Goal: Complete application form: Complete application form

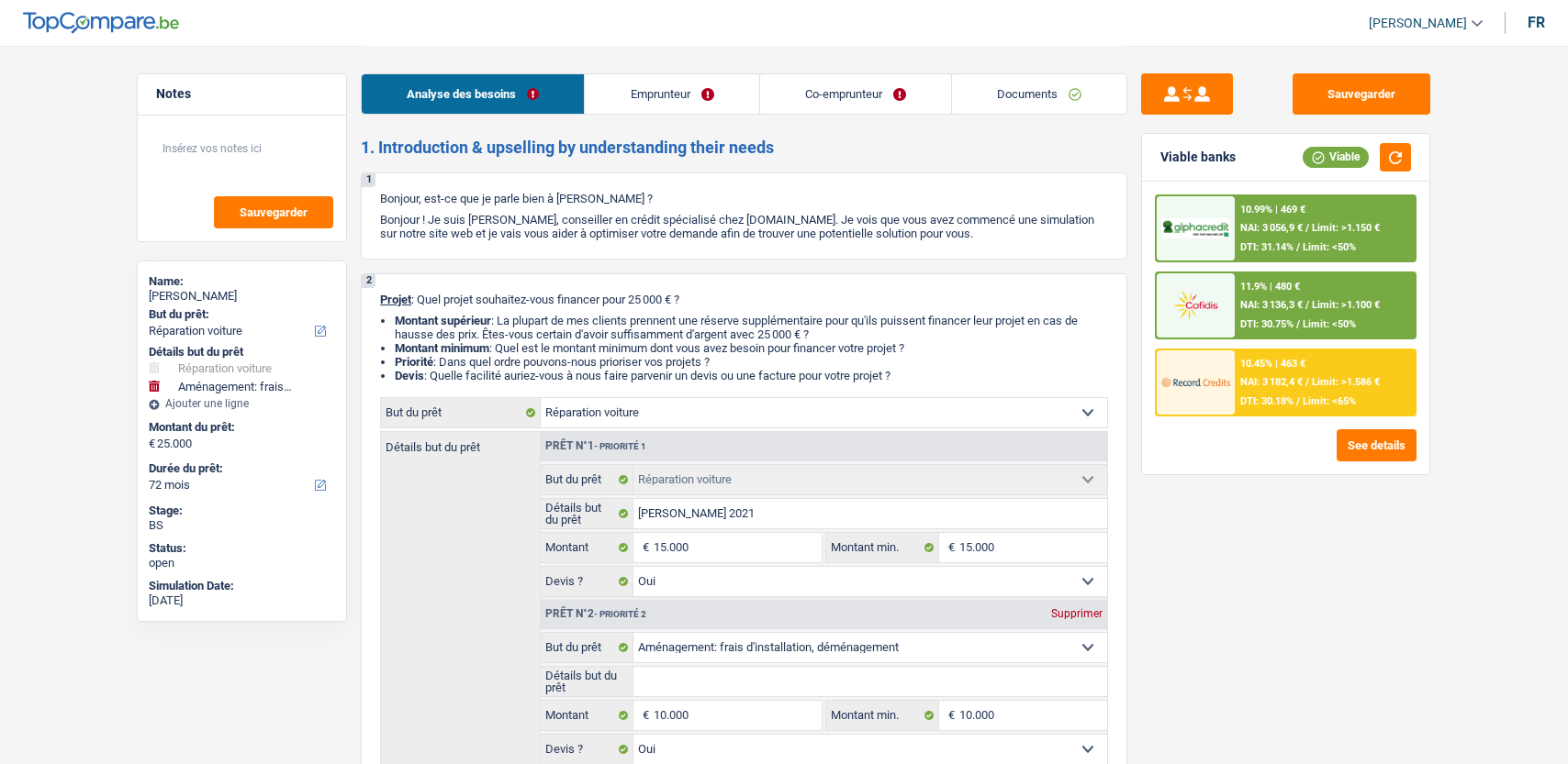
select select "carRepair"
select select "movingOrInstallation"
select select "72"
select select "carRepair"
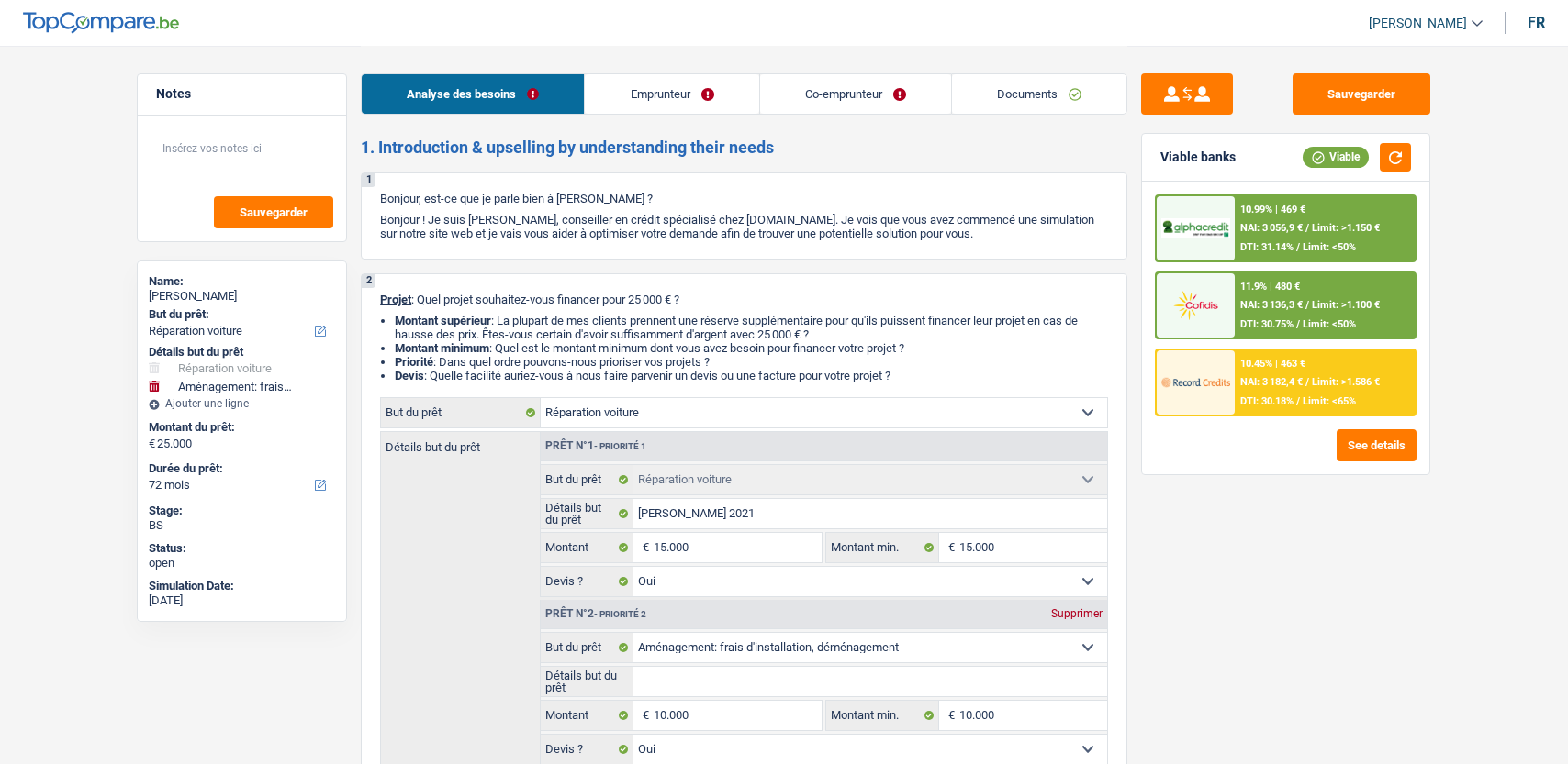
select select "carRepair"
select select "yes"
select select "movingOrInstallation"
select select "yes"
select select "72"
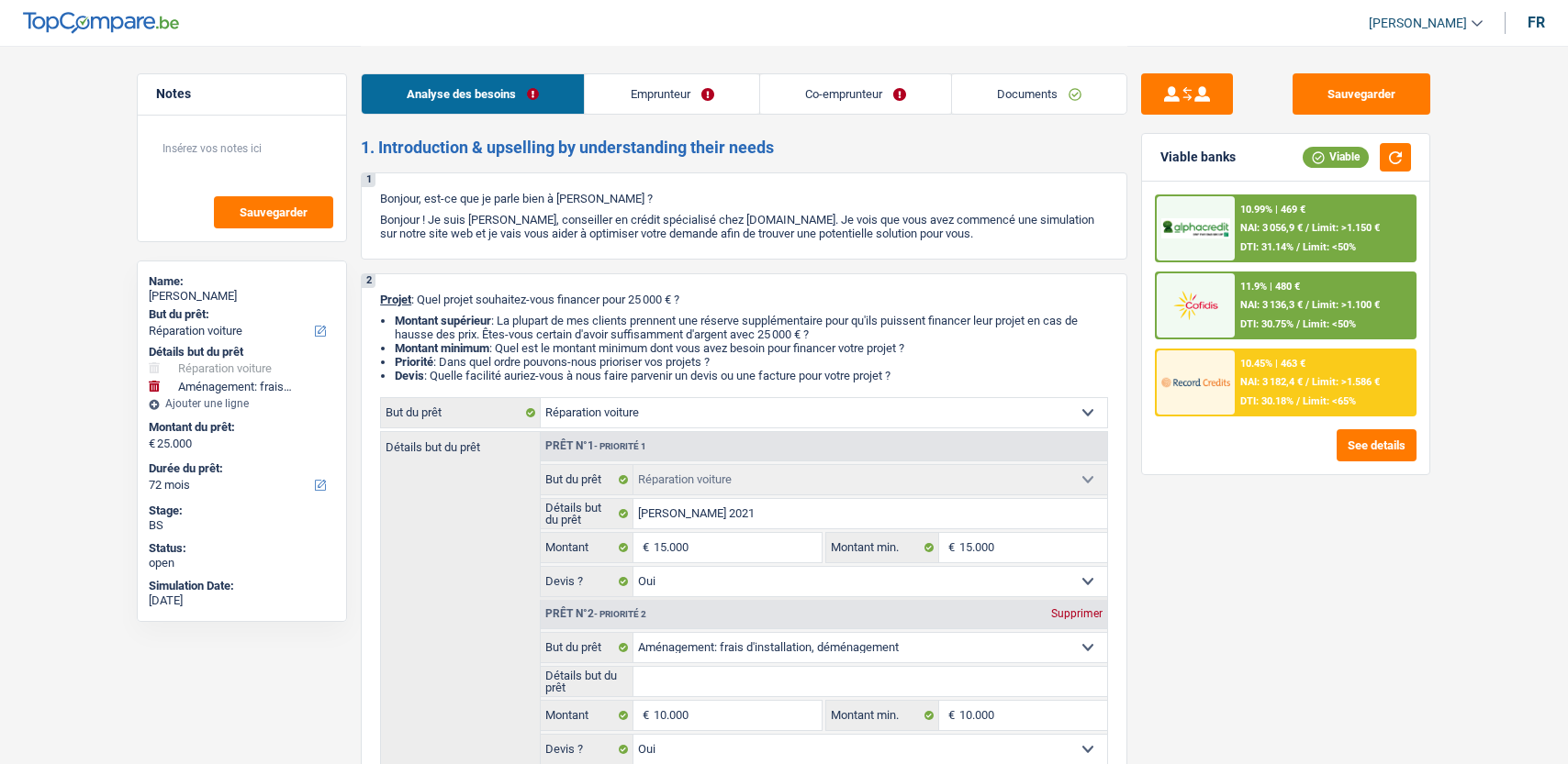
select select "worker"
select select "privateEmployee"
select select "netSalary"
select select "familyAllowances"
select select "netSalary"
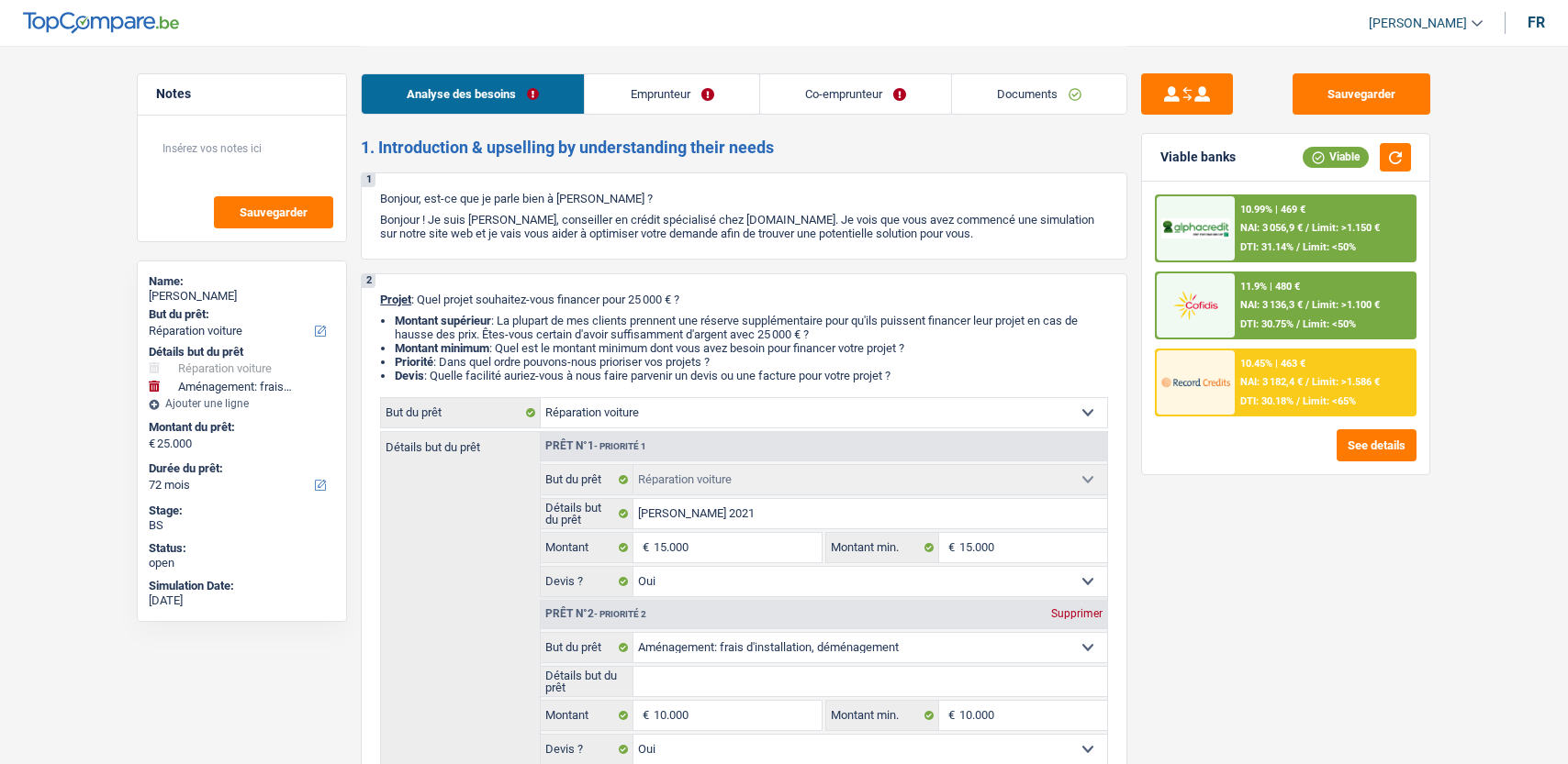
select select "mealVouchers"
select select "rents"
select select "carLoan"
select select "60"
select select "carRepair"
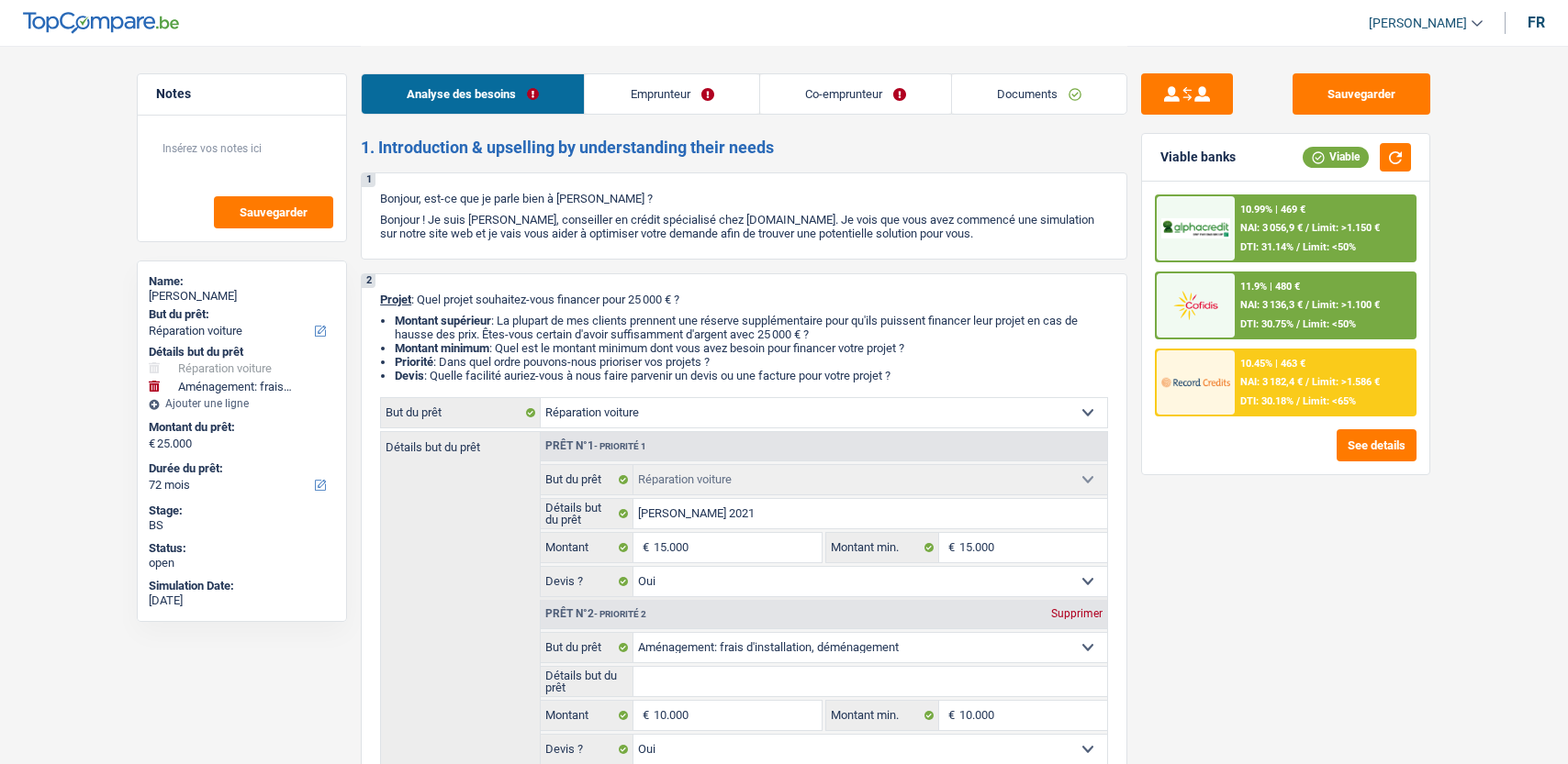
select select "carRepair"
select select "yes"
select select "movingOrInstallation"
select select "yes"
select select "72"
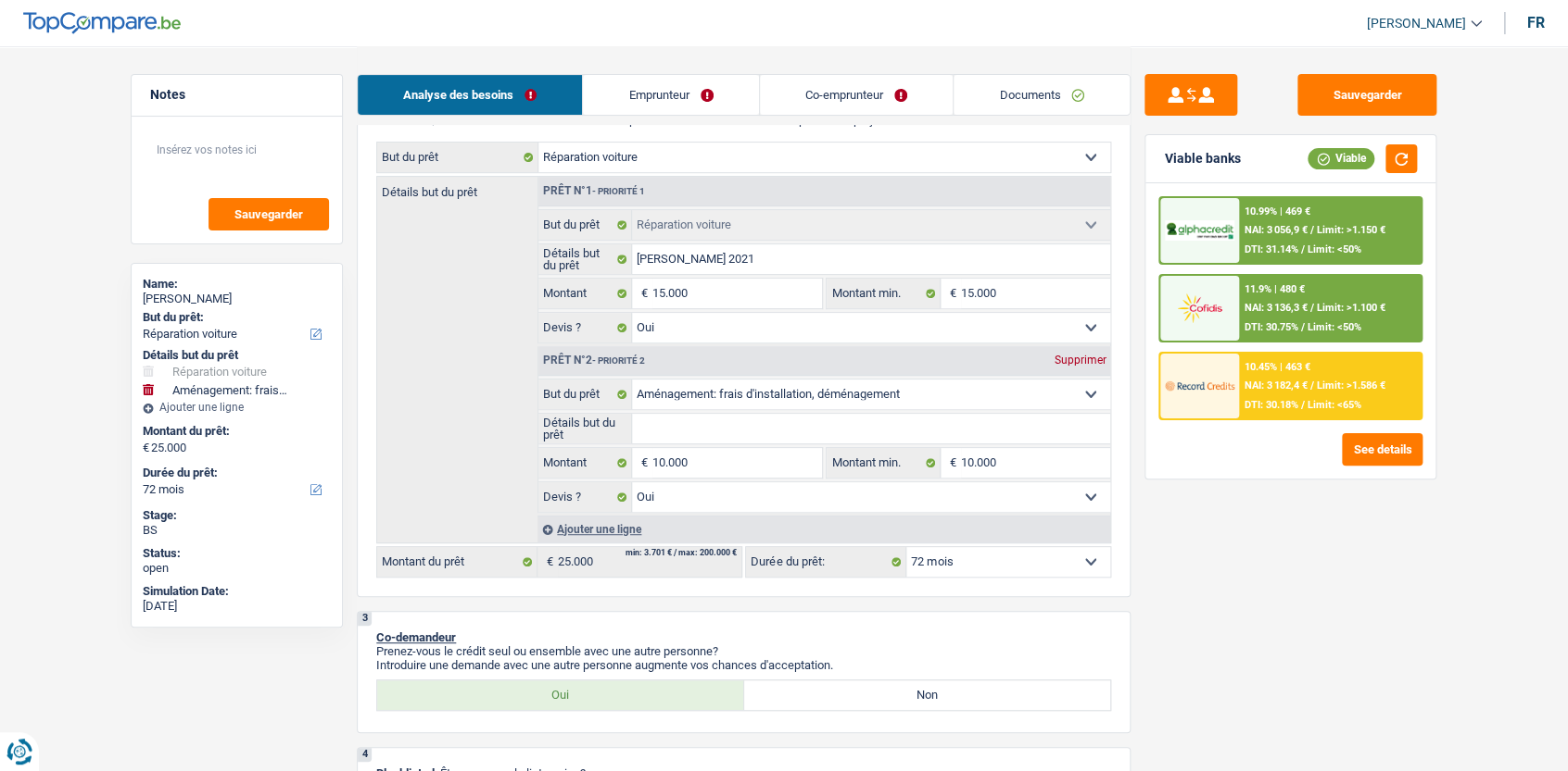
scroll to position [246, 0]
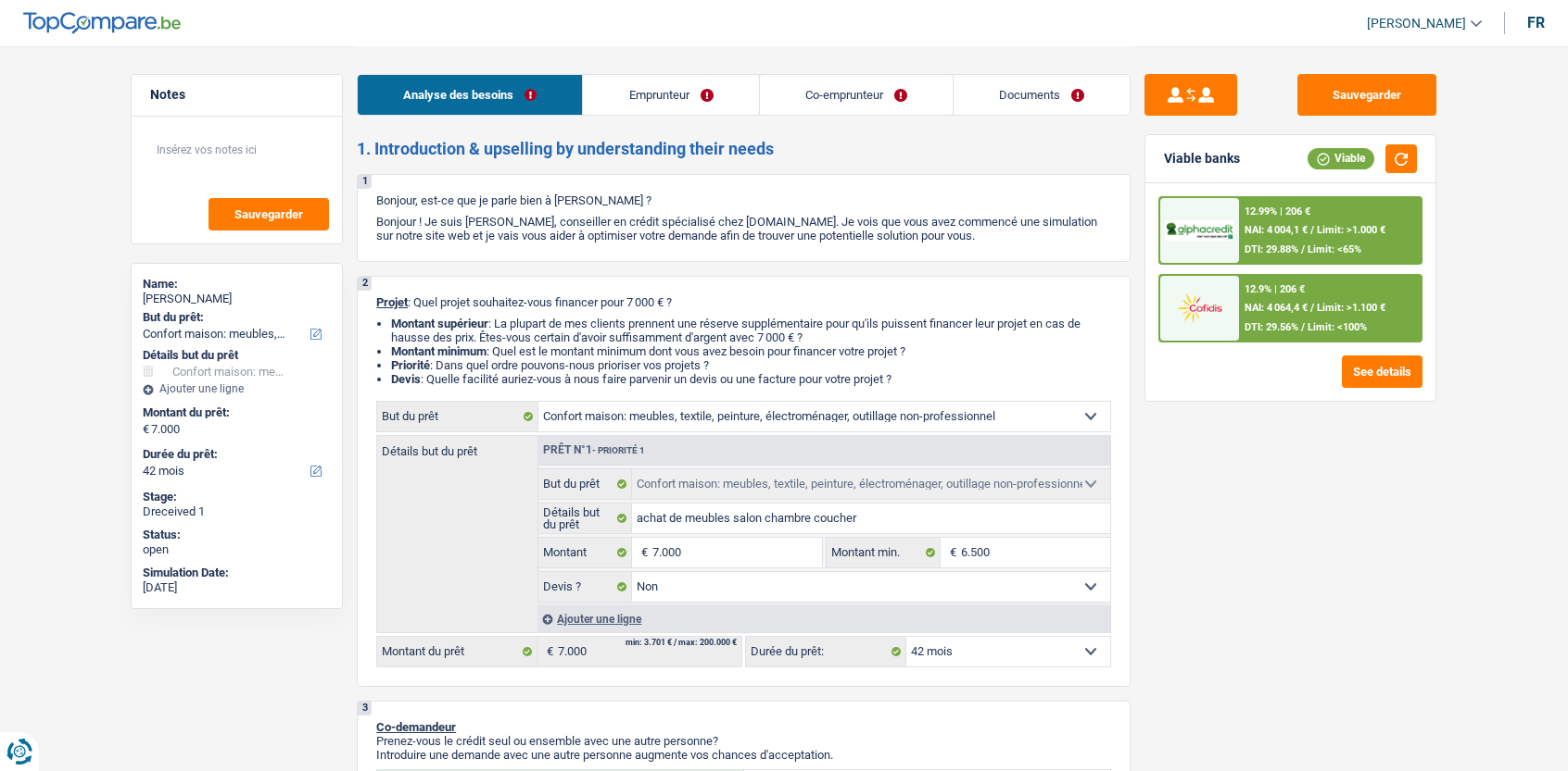
select select "household"
select select "42"
select select "household"
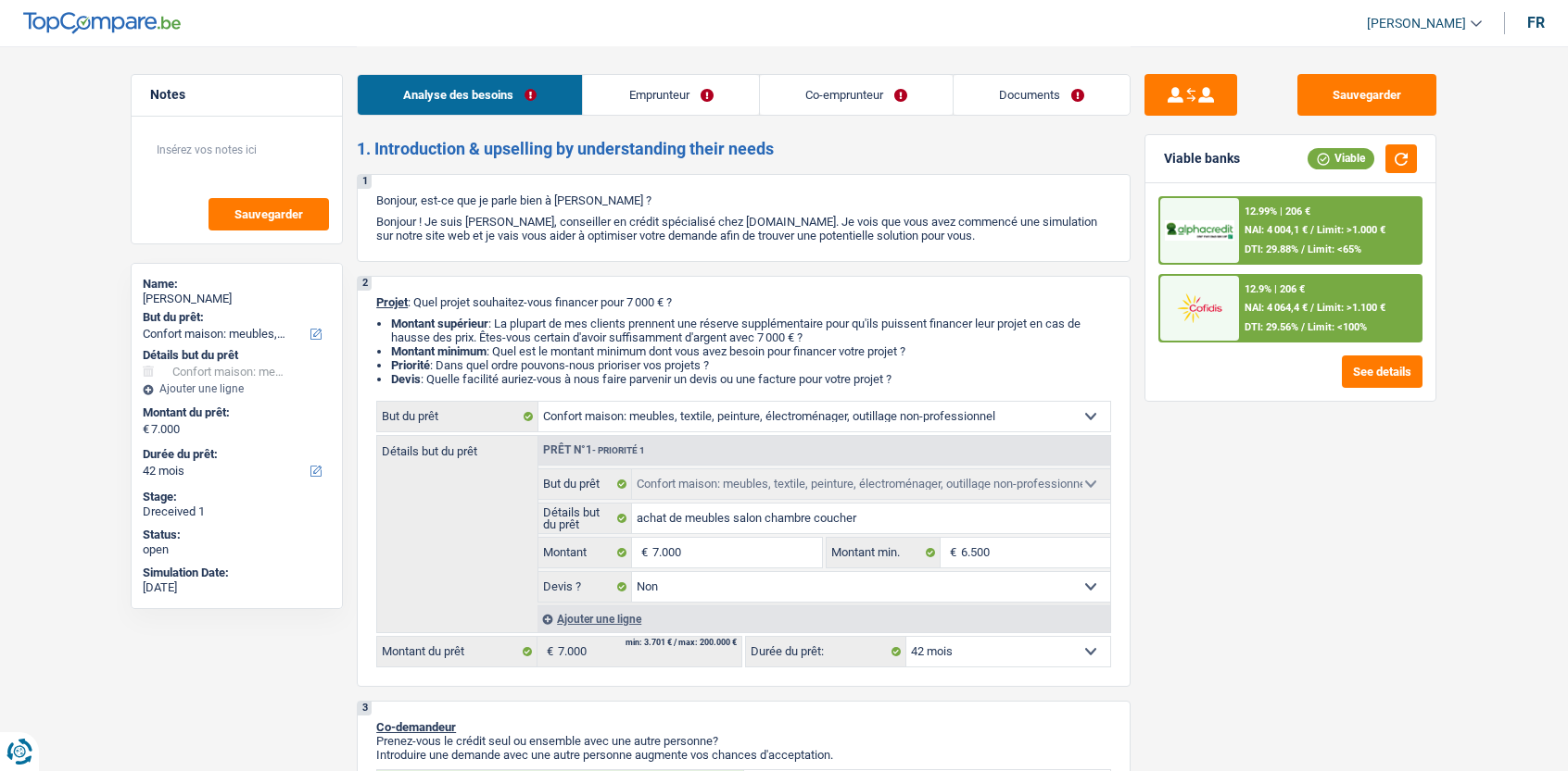
select select "false"
select select "42"
select select "publicEmployee"
select select "invalid"
select select "familyAllowances"
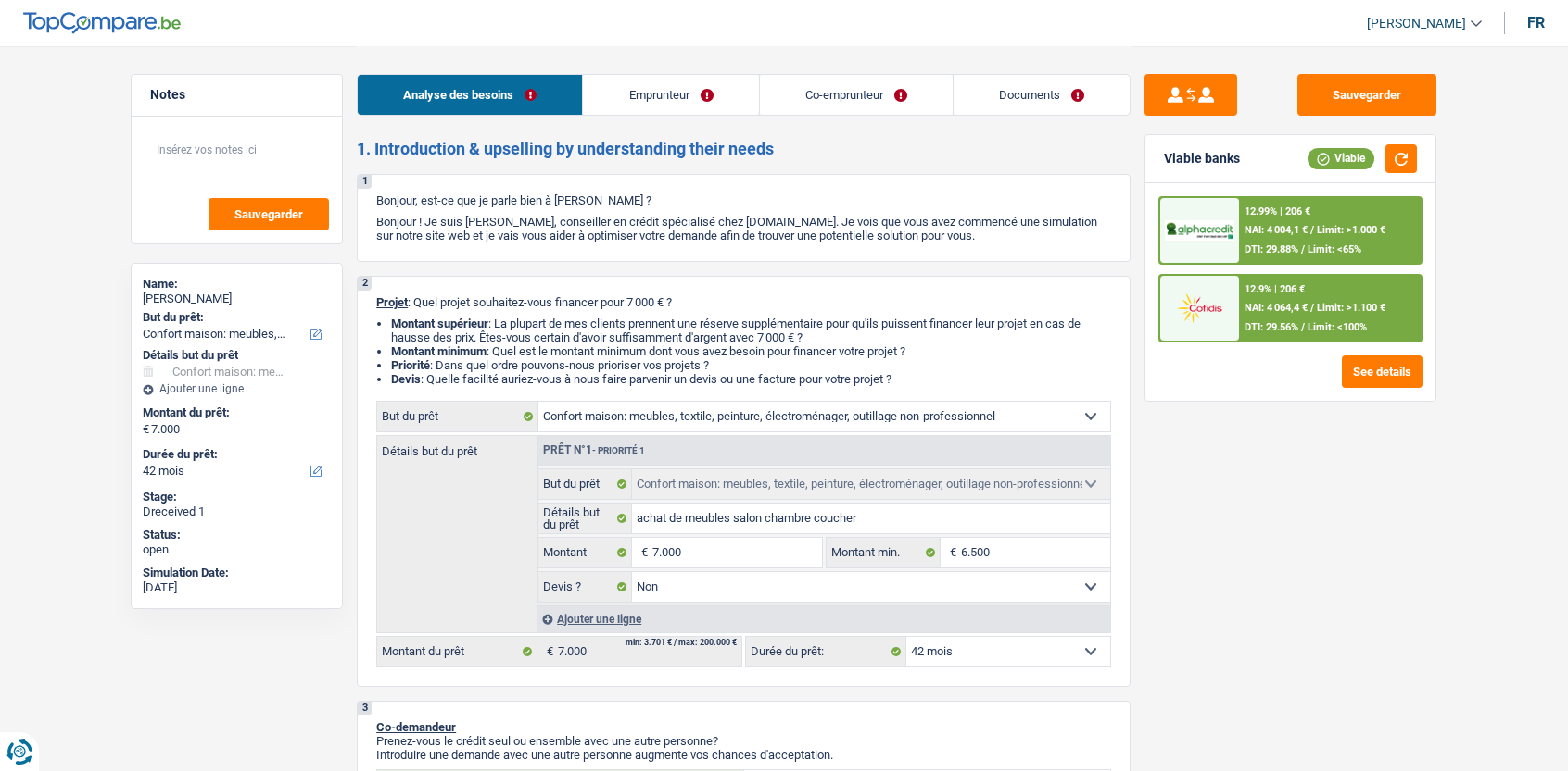
select select "netSalary"
select select "mealVouchers"
select select "disabilityPension"
select select "ownerWithMortgage"
select select "mortgage"
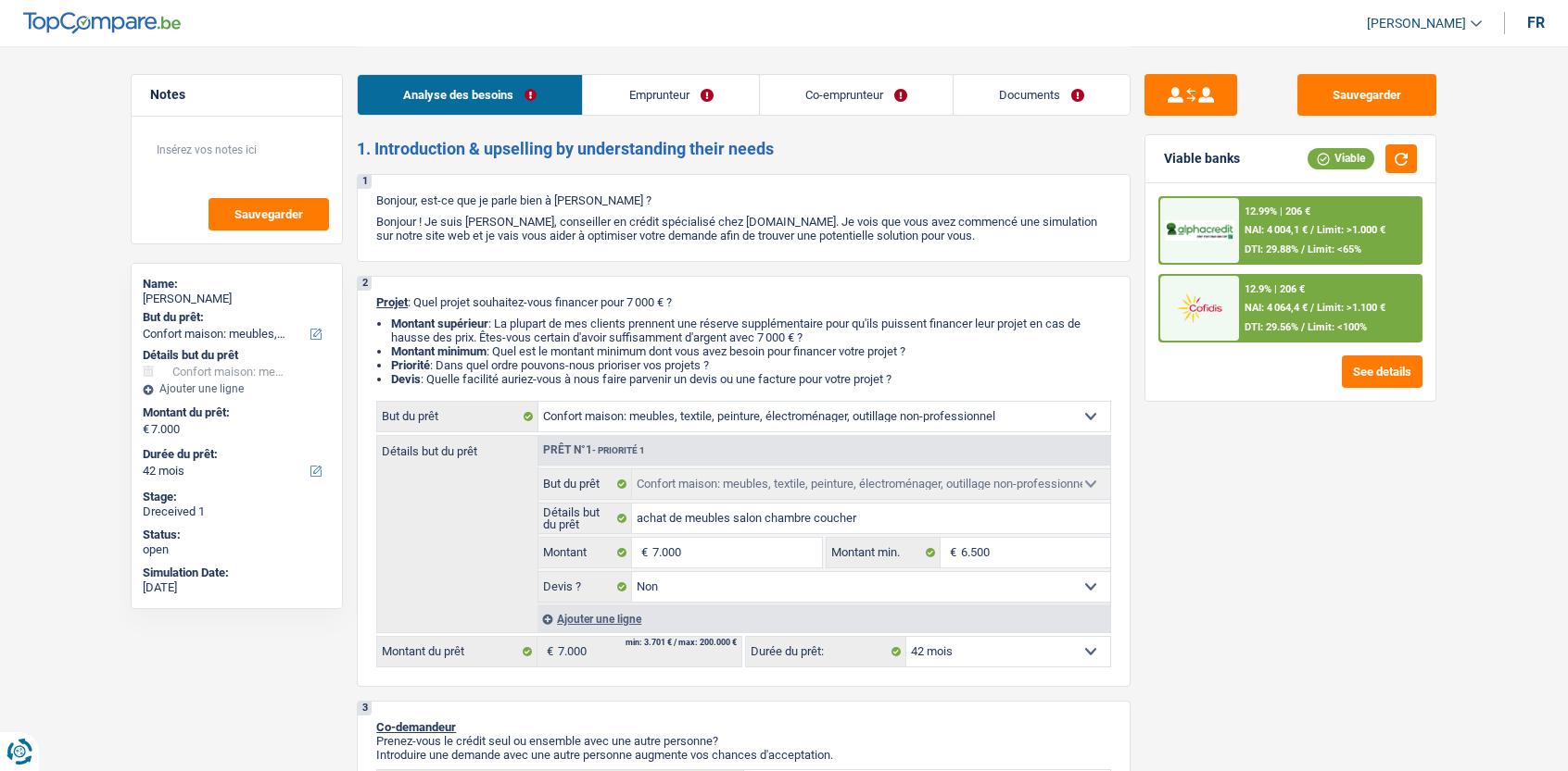
select select "420"
select select "household"
select select "false"
select select "42"
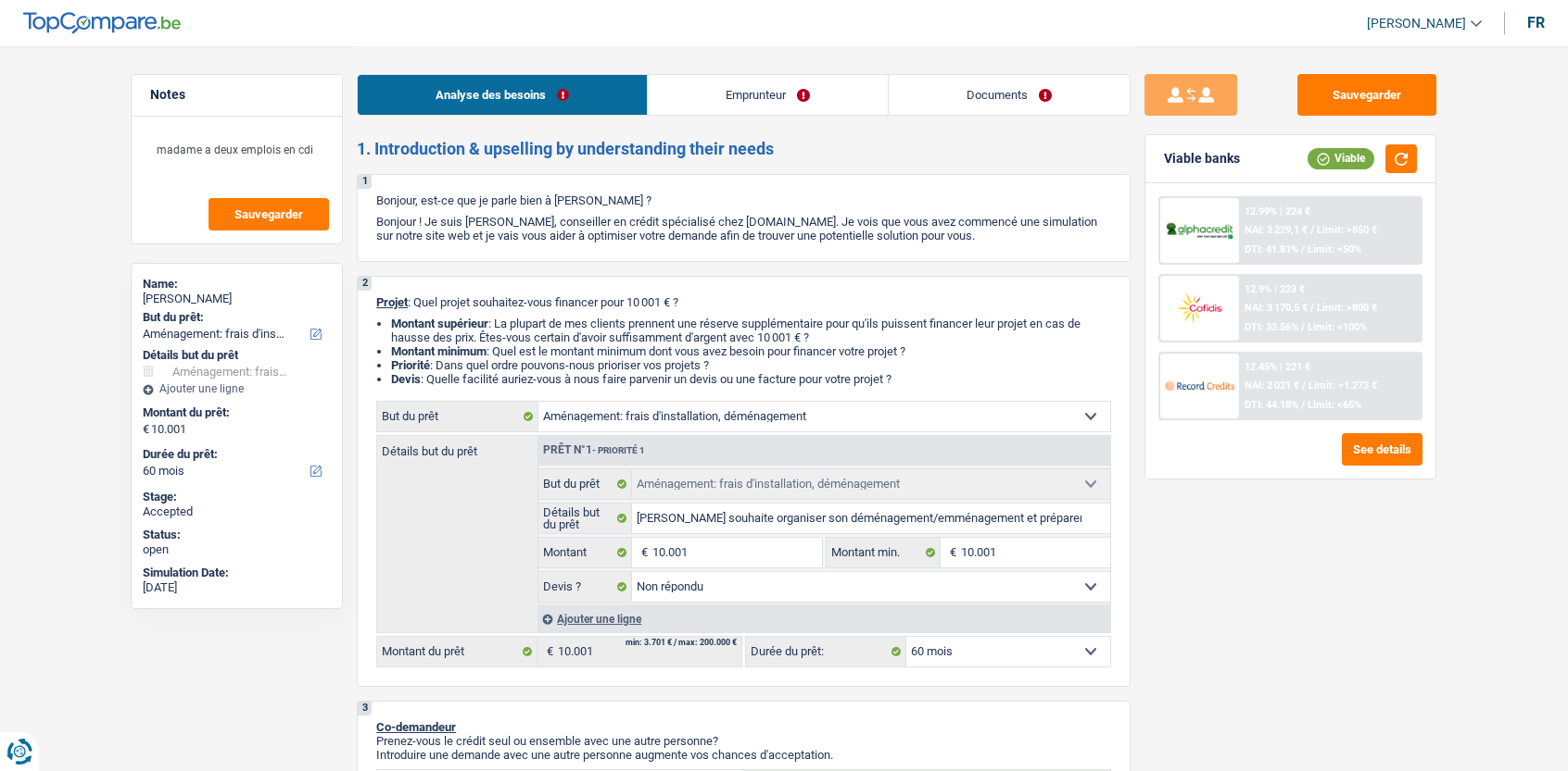
select select "movingOrInstallation"
select select "60"
select select "movingOrInstallation"
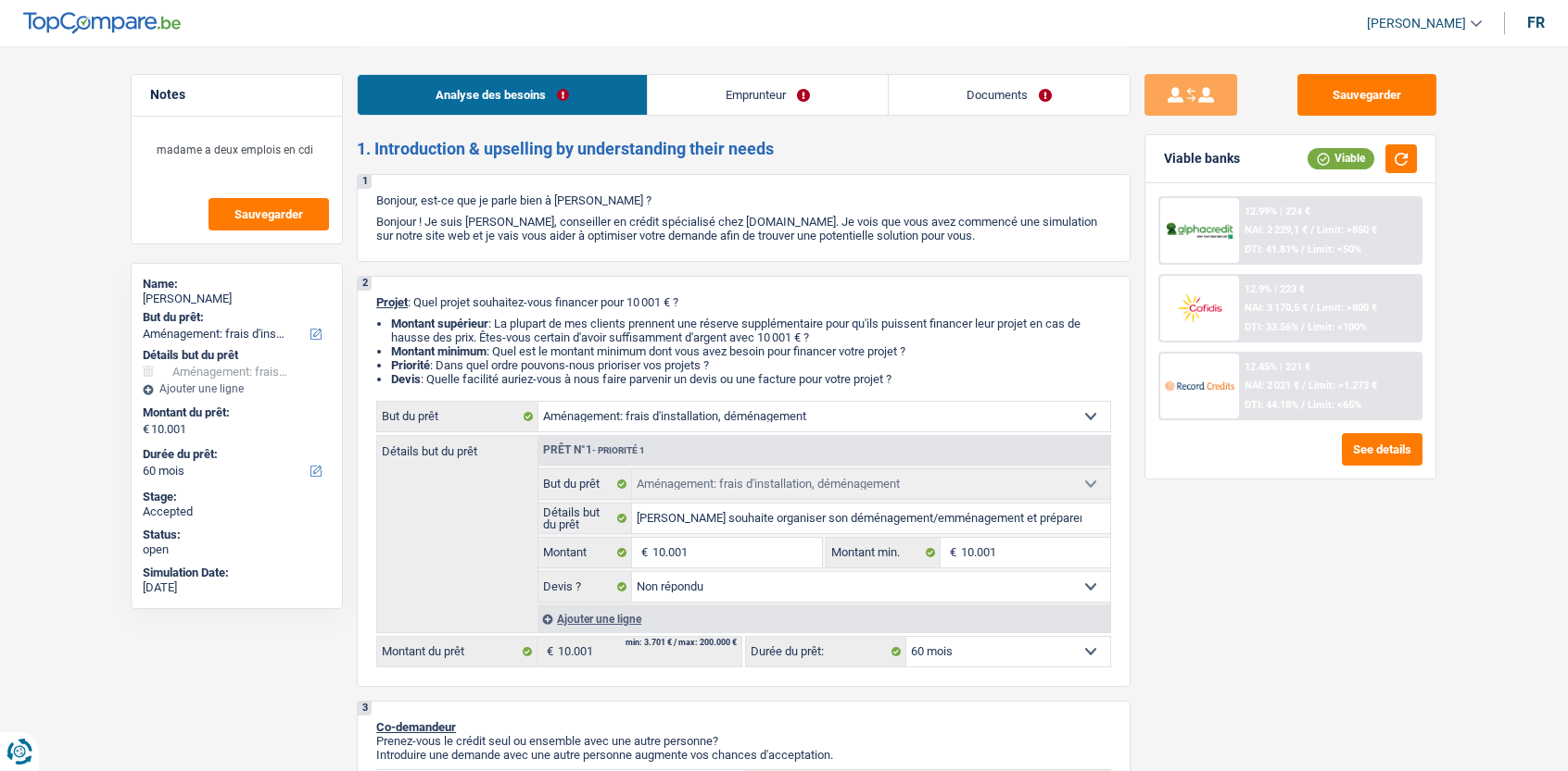
select select "not_answered"
select select "60"
select select "privateEmployee"
select select "familyAllowances"
select select "netSalary"
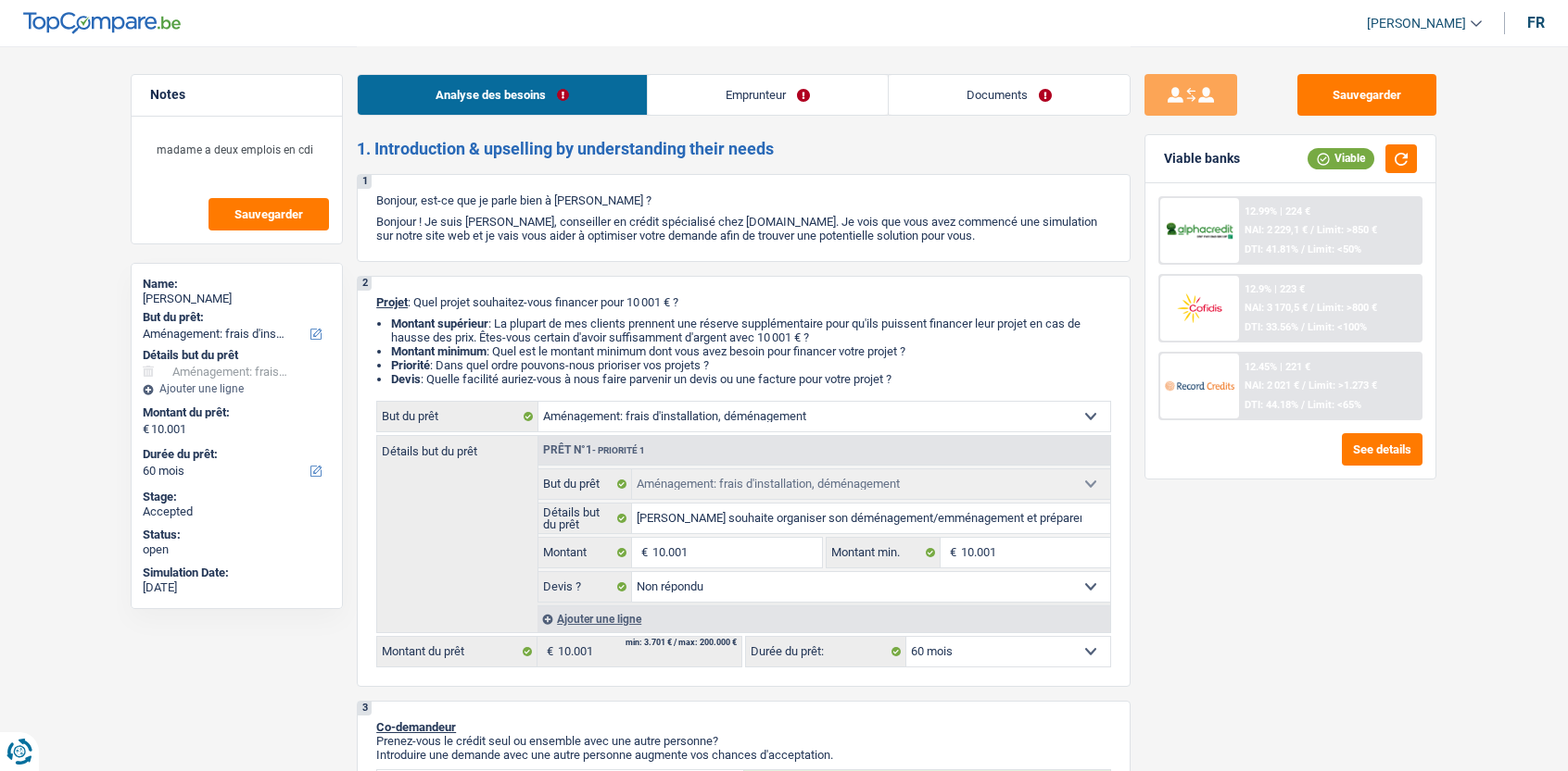
select select "mealVouchers"
select select "netSalary"
select select "mealVouchers"
select select "rents"
select select "cardOrCredit"
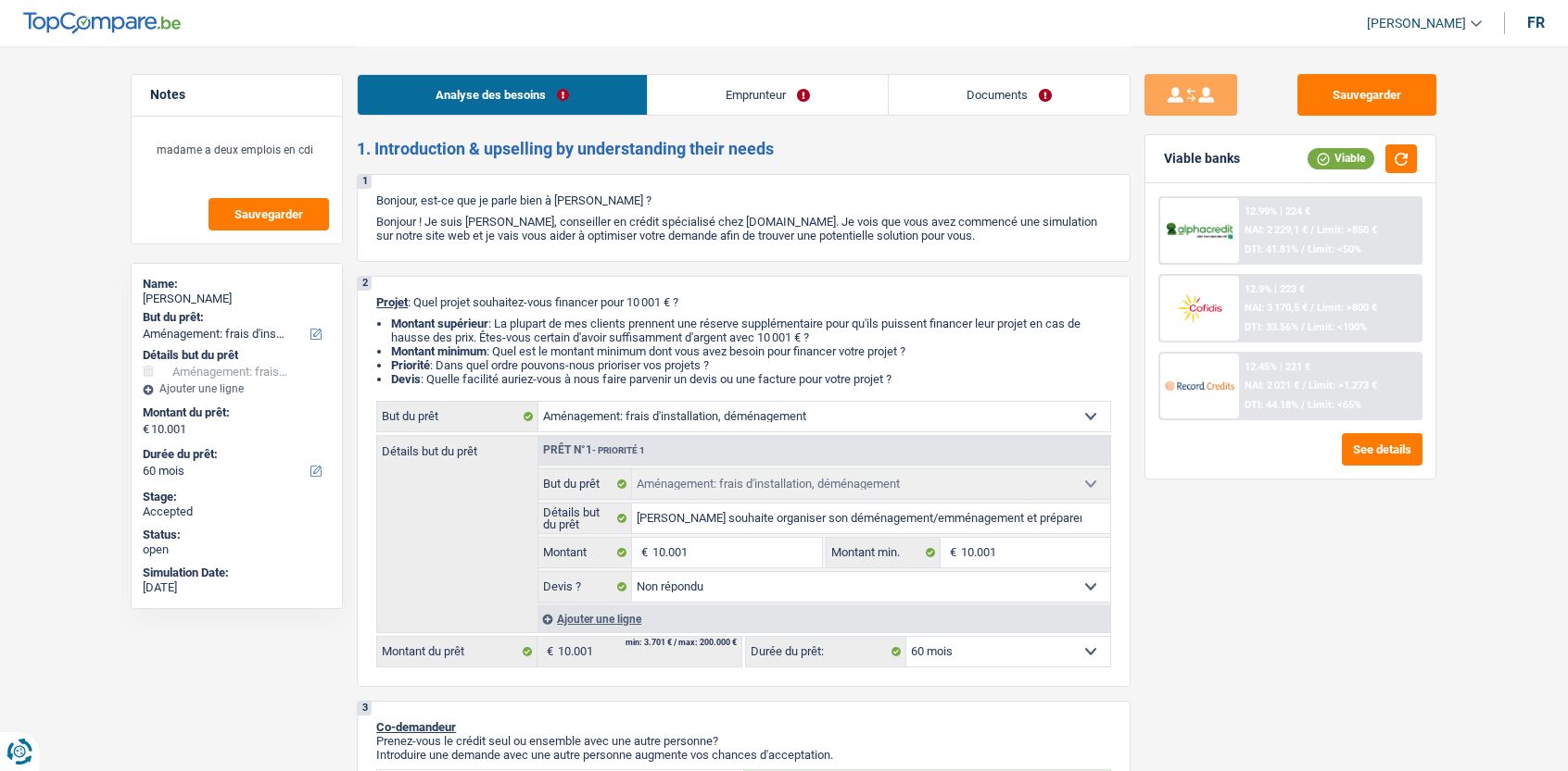
select select "carLoan"
select select "60"
select select "movingOrInstallation"
select select "not_answered"
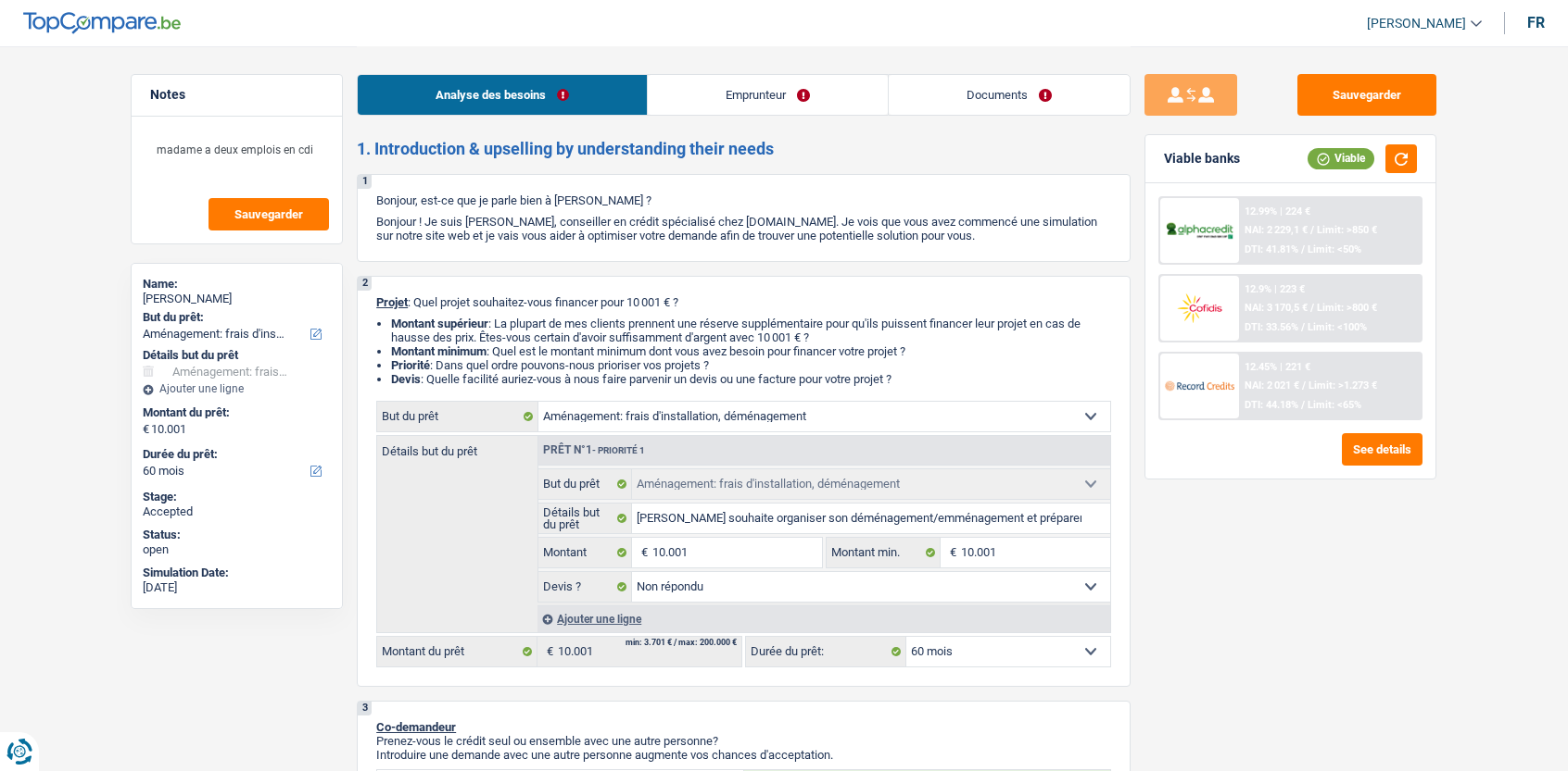
select select "60"
click at [1015, 106] on link "Documents" at bounding box center [1009, 94] width 241 height 40
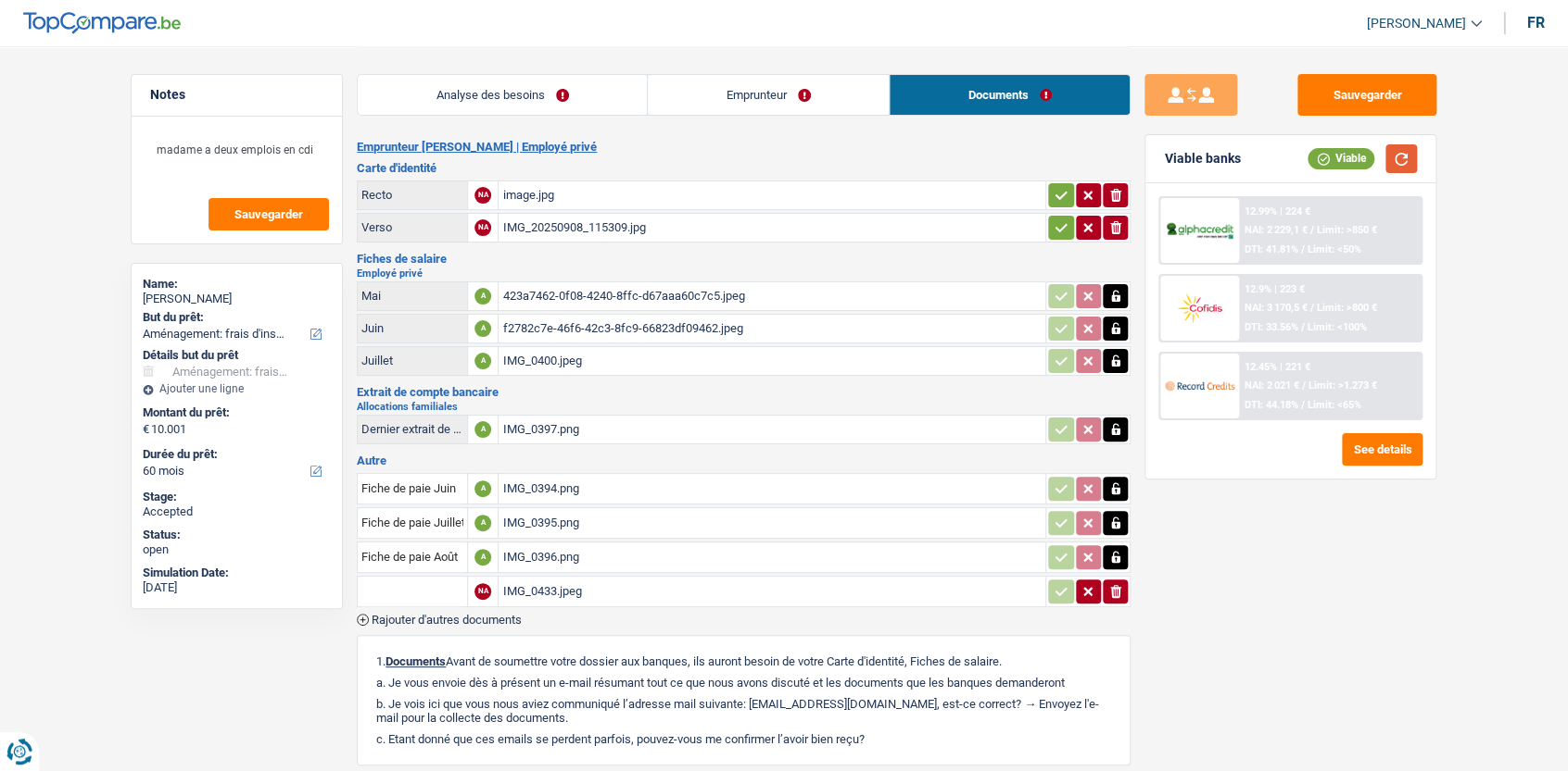
click at [1414, 167] on button "button" at bounding box center [1400, 159] width 32 height 29
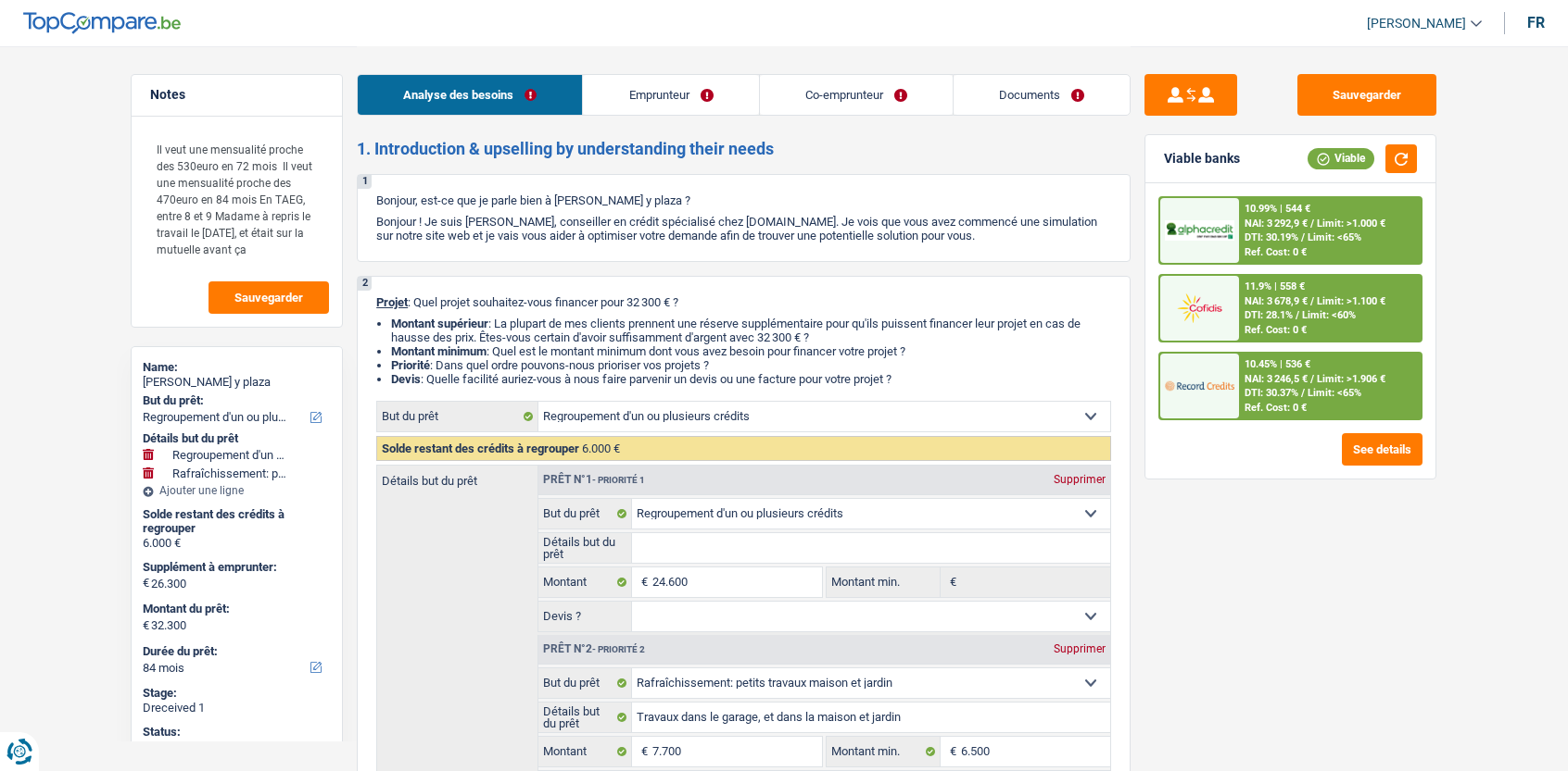
select select "refinancing"
select select "houseOrGarden"
select select "84"
select select "refinancing"
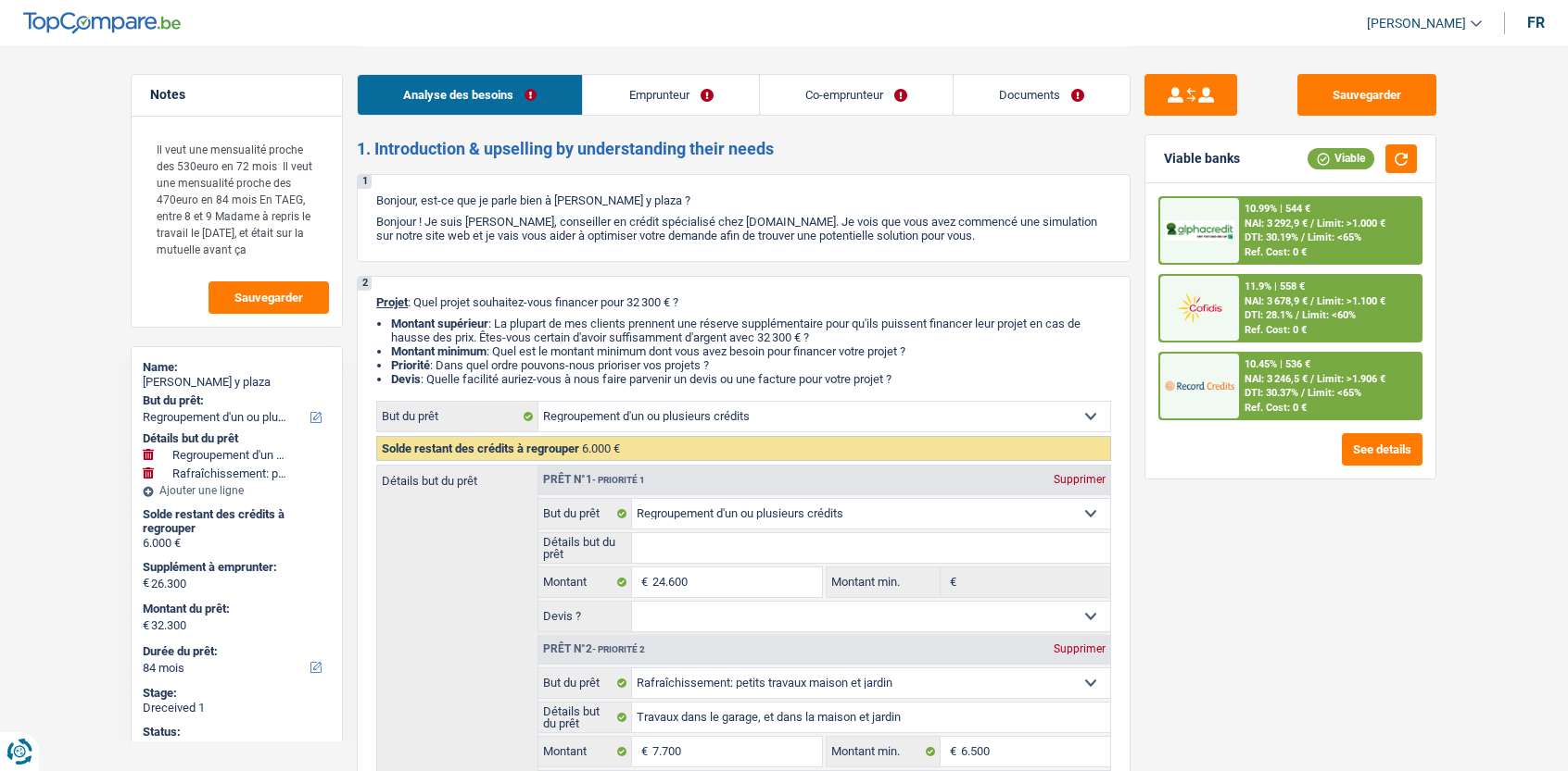
select select "refinancing"
select select "houseOrGarden"
select select "false"
select select "84"
select select "publicEmployee"
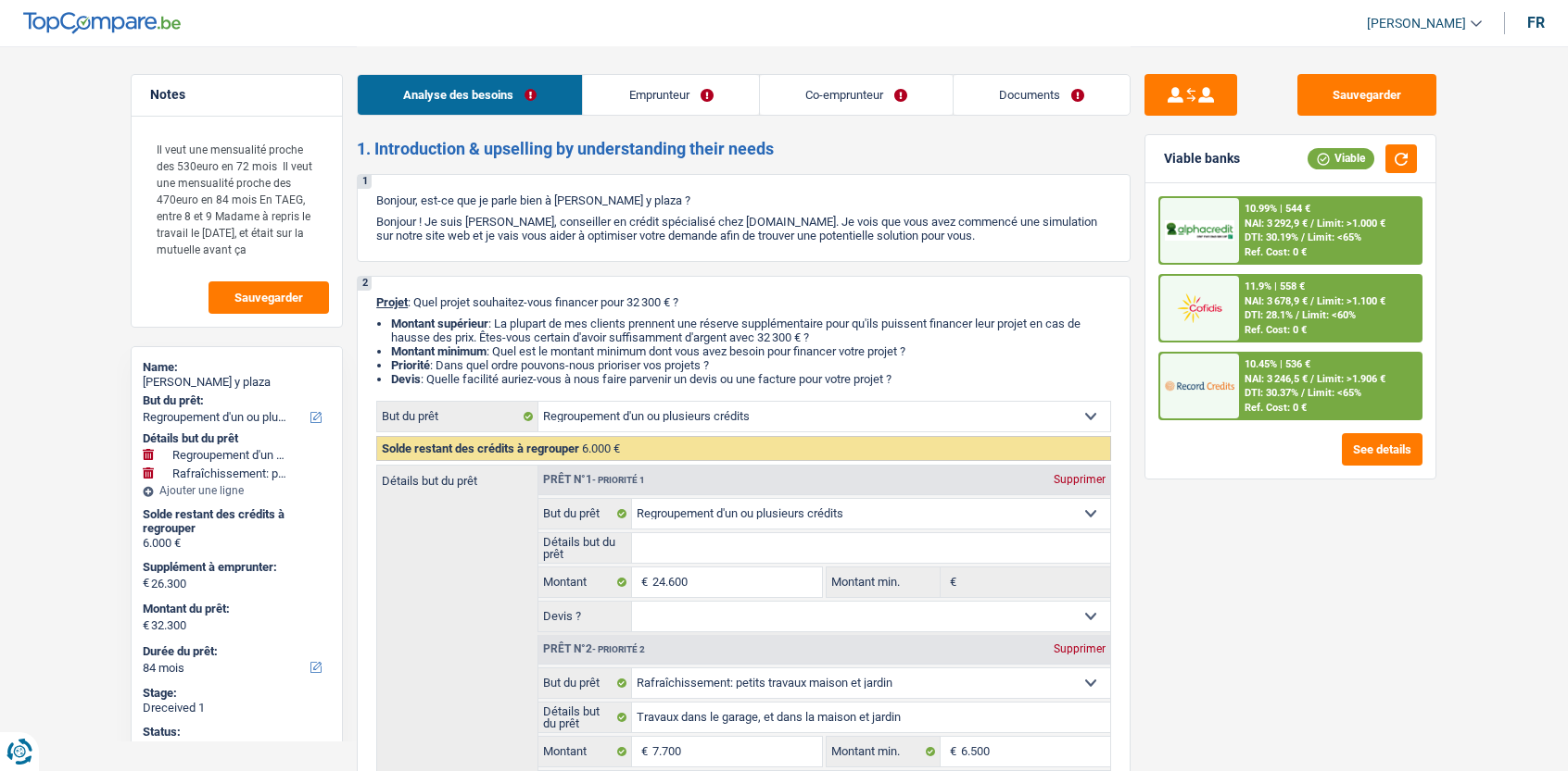
select select "worker"
select select "netSalary"
select select "familyAllowances"
select select "mealVouchers"
select select "netSalary"
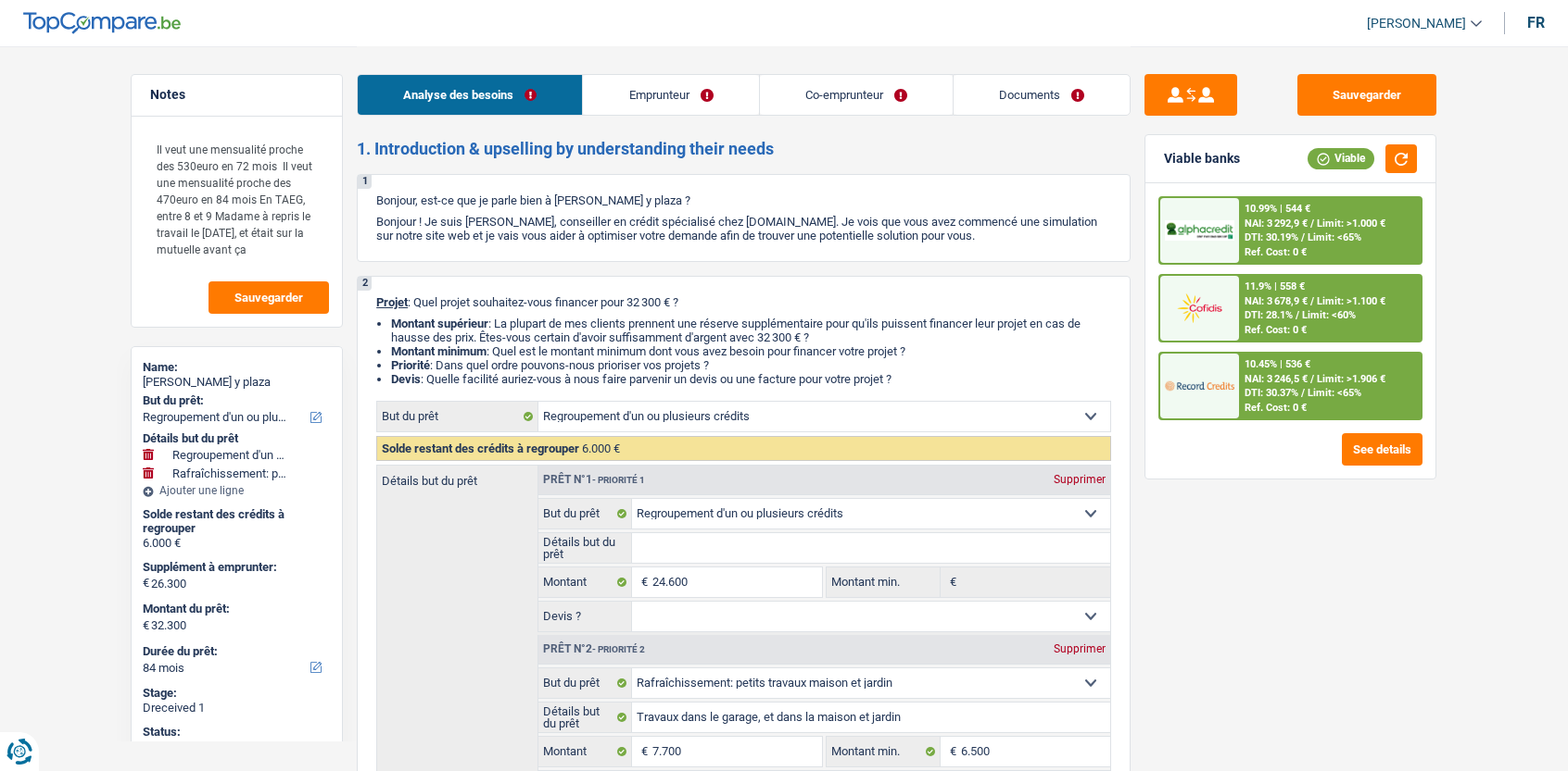
select select "familyAllowances"
select select "ownerWithMortgage"
select select "mortgage"
select select "360"
select select "refinancing"
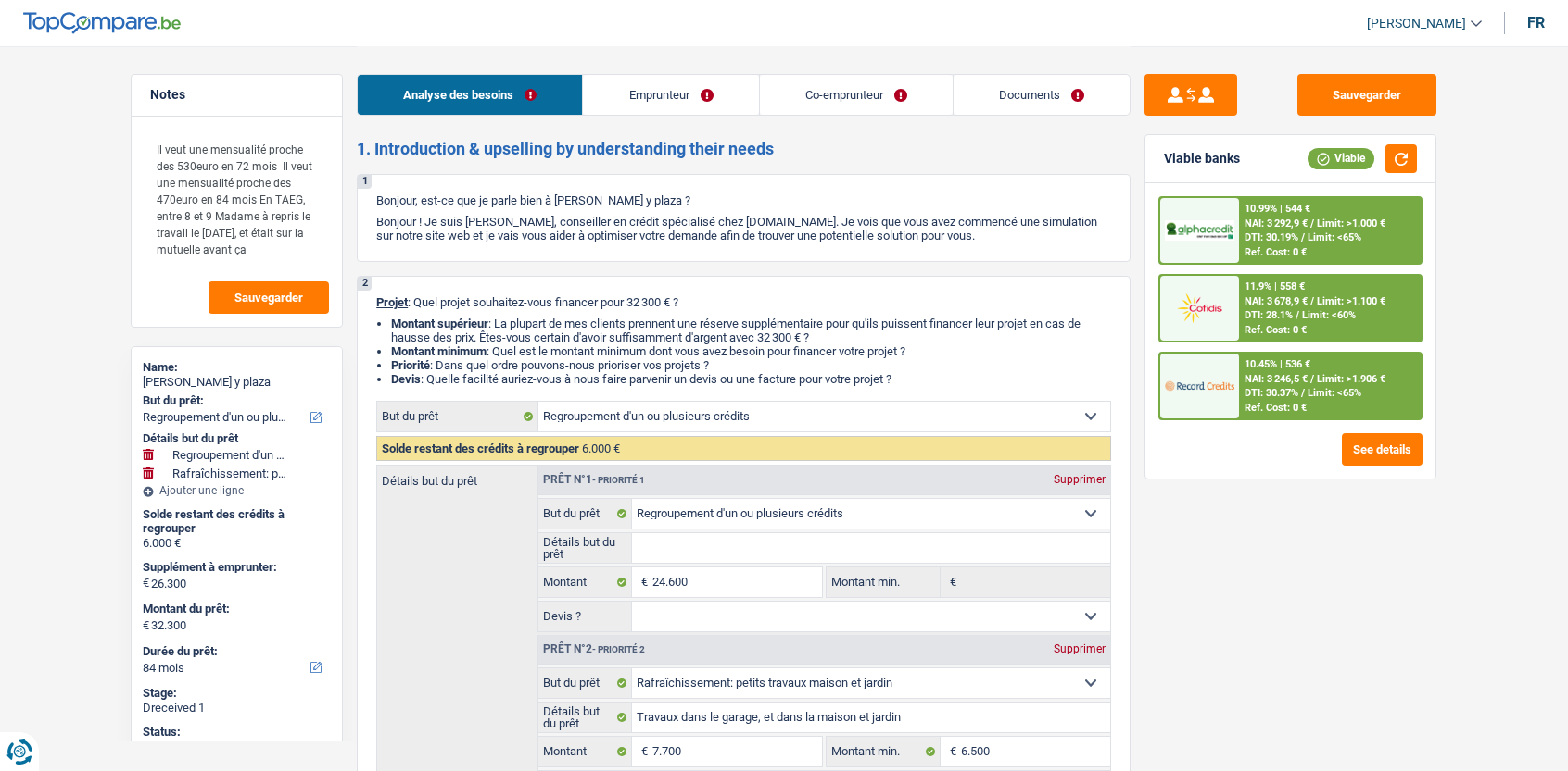
select select "refinancing"
select select "houseOrGarden"
select select "false"
select select "84"
click at [1042, 92] on link "Documents" at bounding box center [1041, 94] width 176 height 40
